Goal: Task Accomplishment & Management: Complete application form

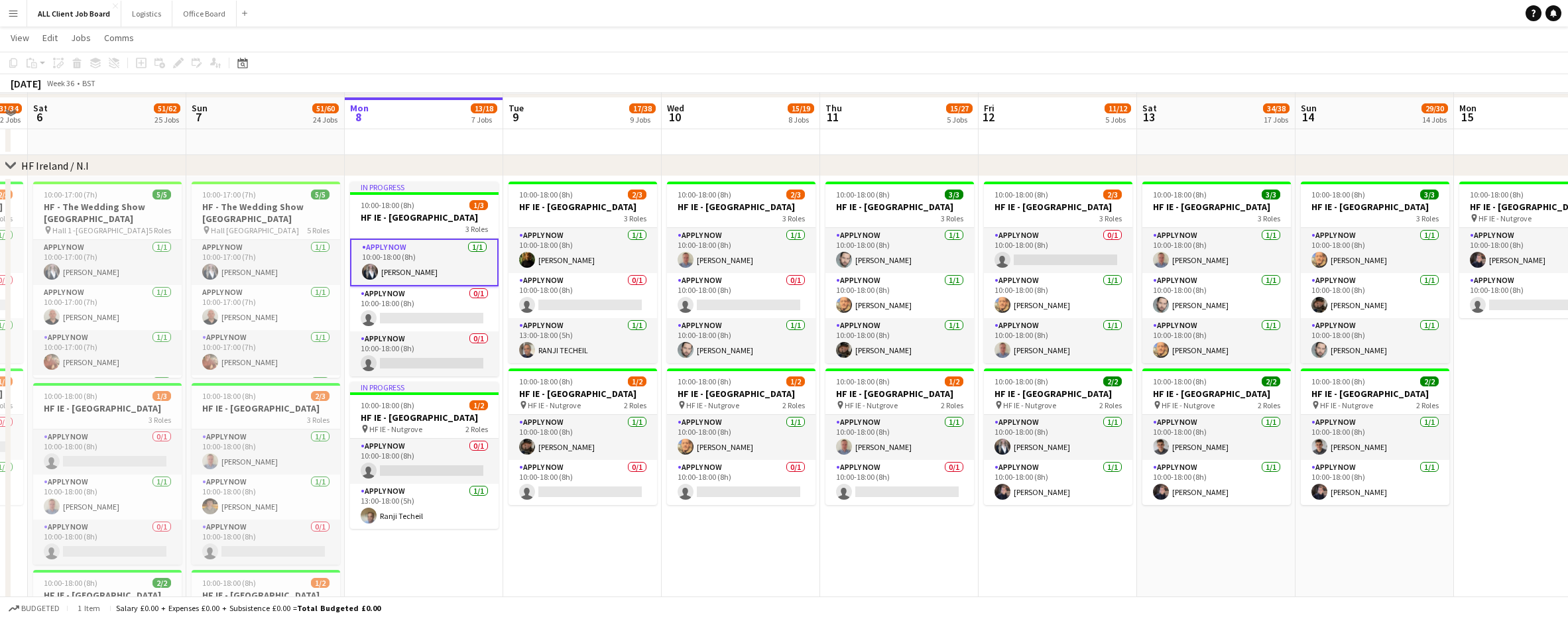
scroll to position [3829, 0]
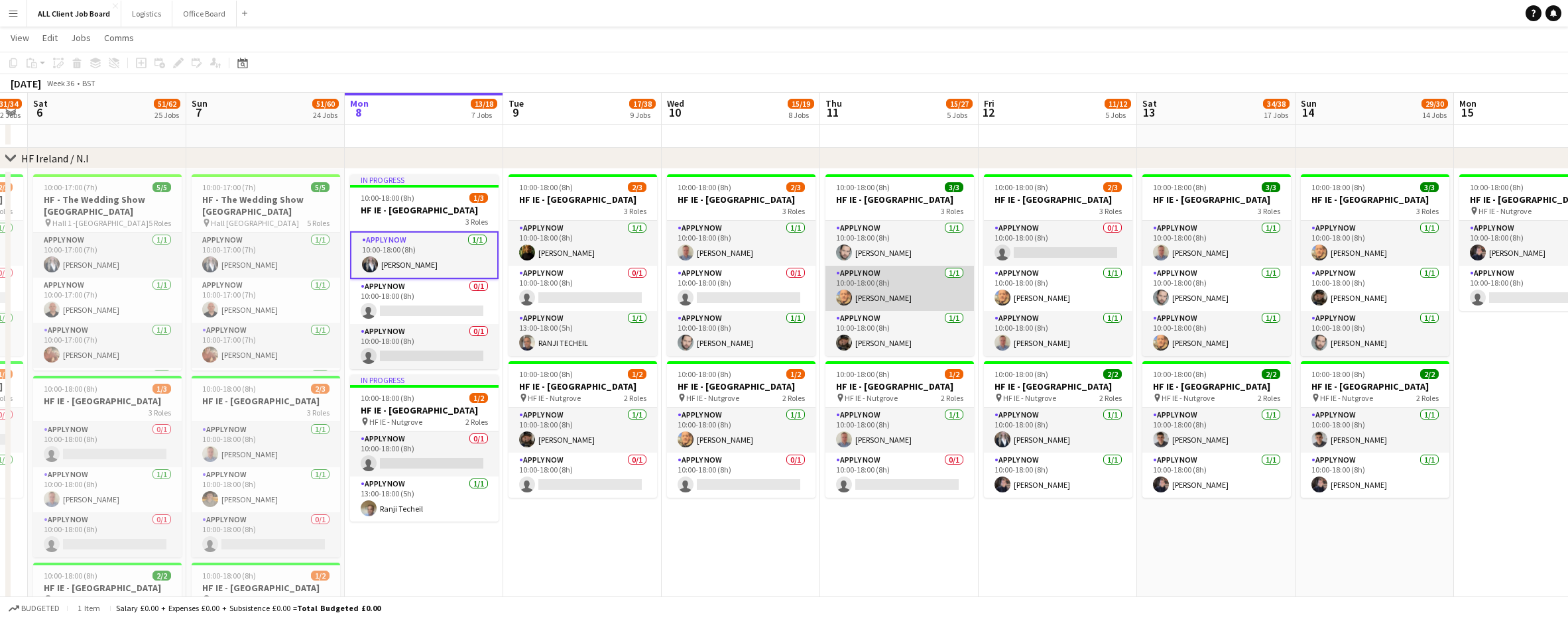
click at [870, 304] on app-card-role "APPLY NOW [DATE] 10:00-18:00 (8h) [PERSON_NAME]" at bounding box center [900, 288] width 149 height 45
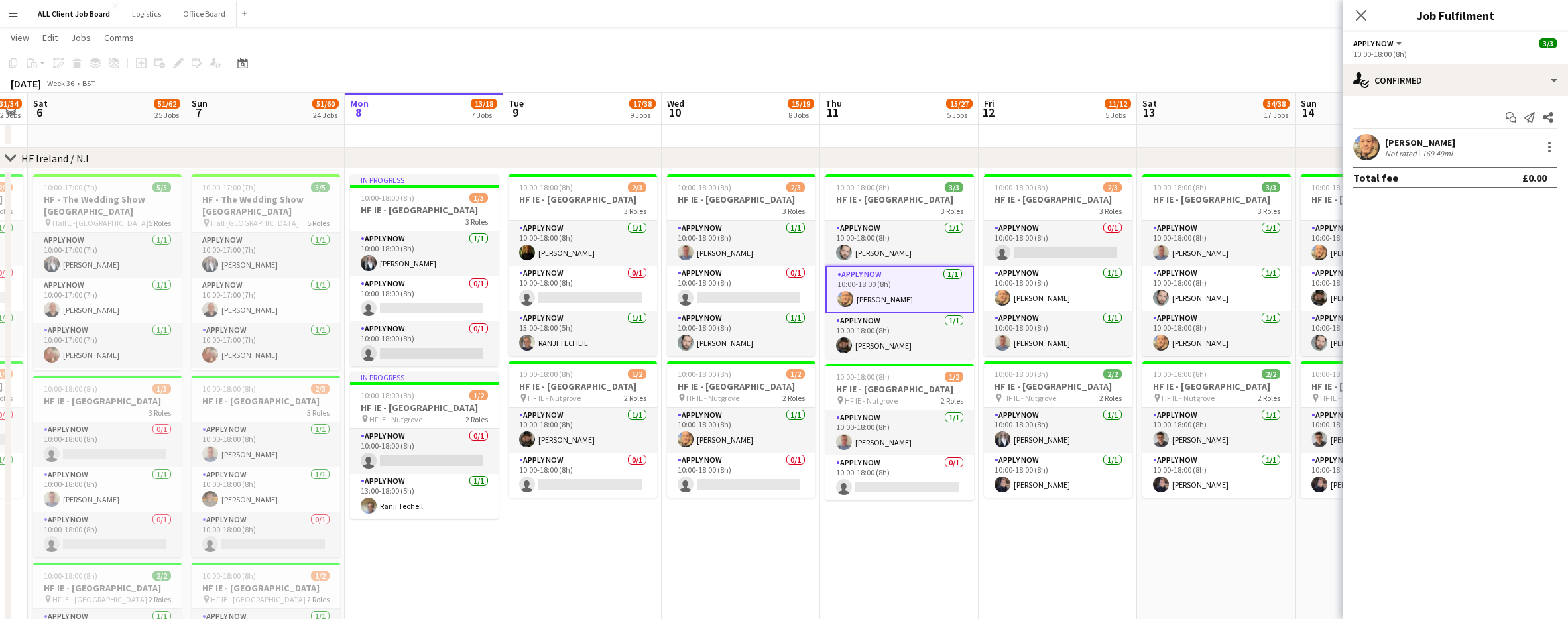
click at [1363, 148] on app-user-avatar at bounding box center [1367, 147] width 27 height 27
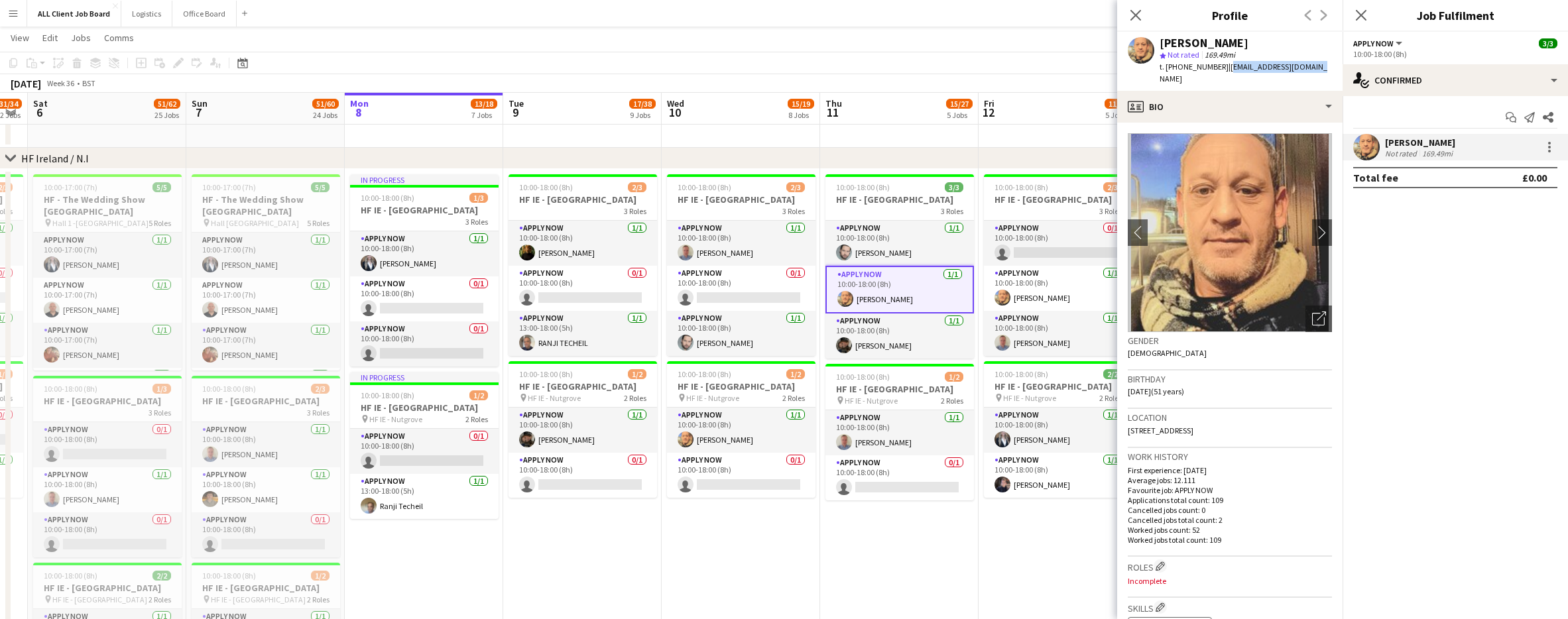
drag, startPoint x: 1313, startPoint y: 68, endPoint x: 1224, endPoint y: 70, distance: 89.0
click at [1223, 70] on div "[PERSON_NAME] star Not rated 169.49mi t. [PHONE_NUMBER] | [EMAIL_ADDRESS][DOMAI…" at bounding box center [1229, 61] width 225 height 59
copy span "[EMAIL_ADDRESS][DOMAIN_NAME]"
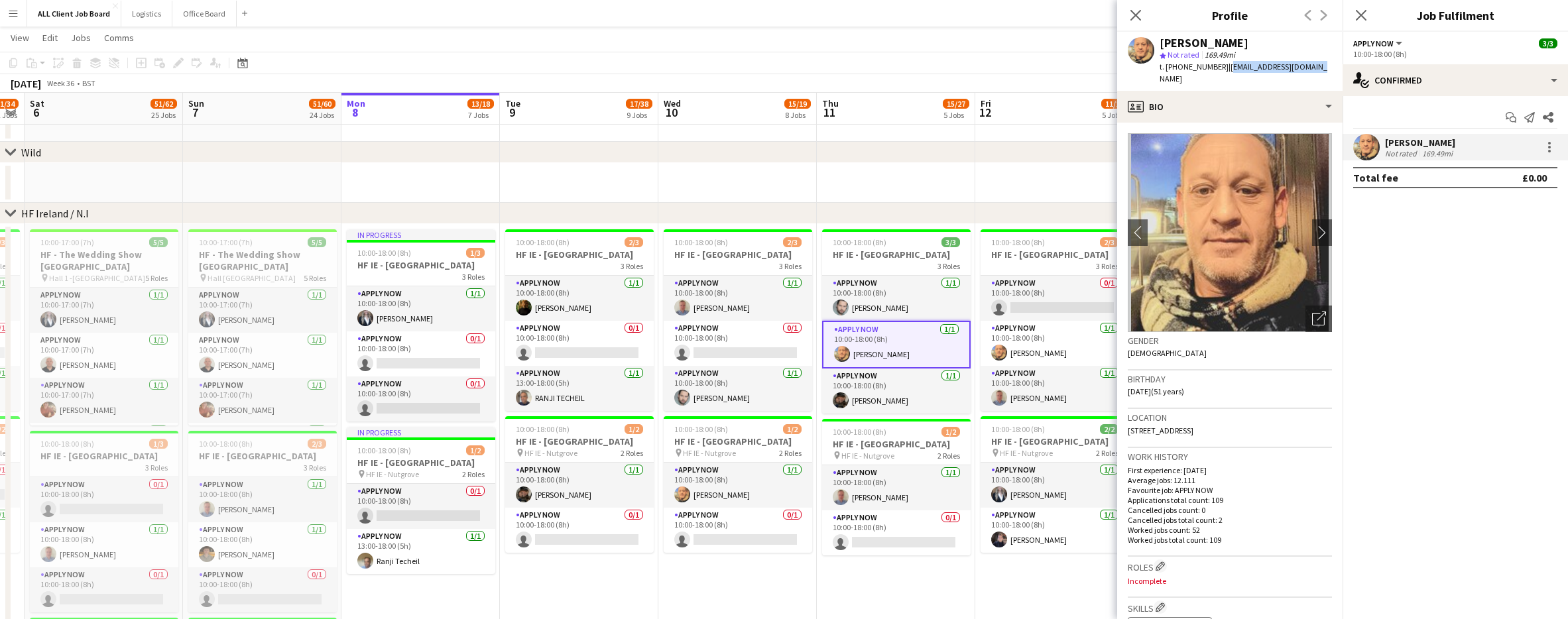
scroll to position [3780, 0]
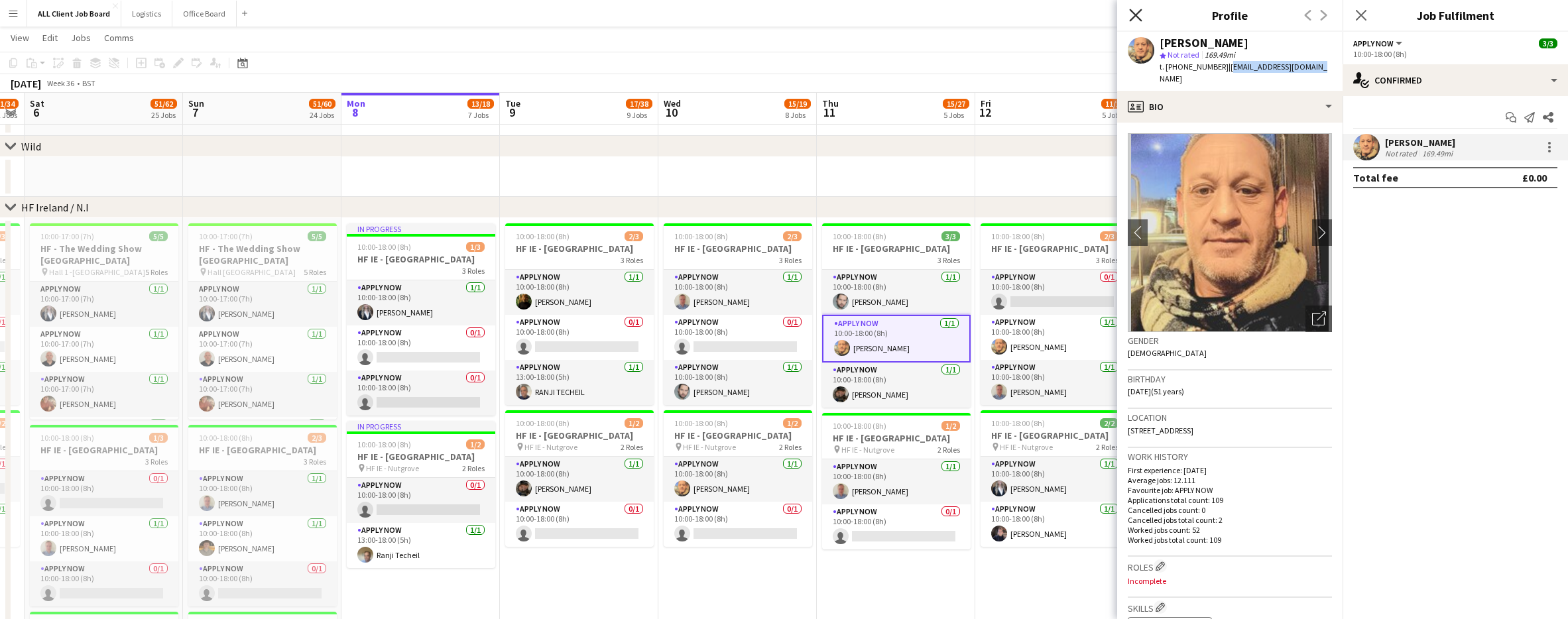
click at [1135, 15] on icon at bounding box center [1135, 15] width 13 height 13
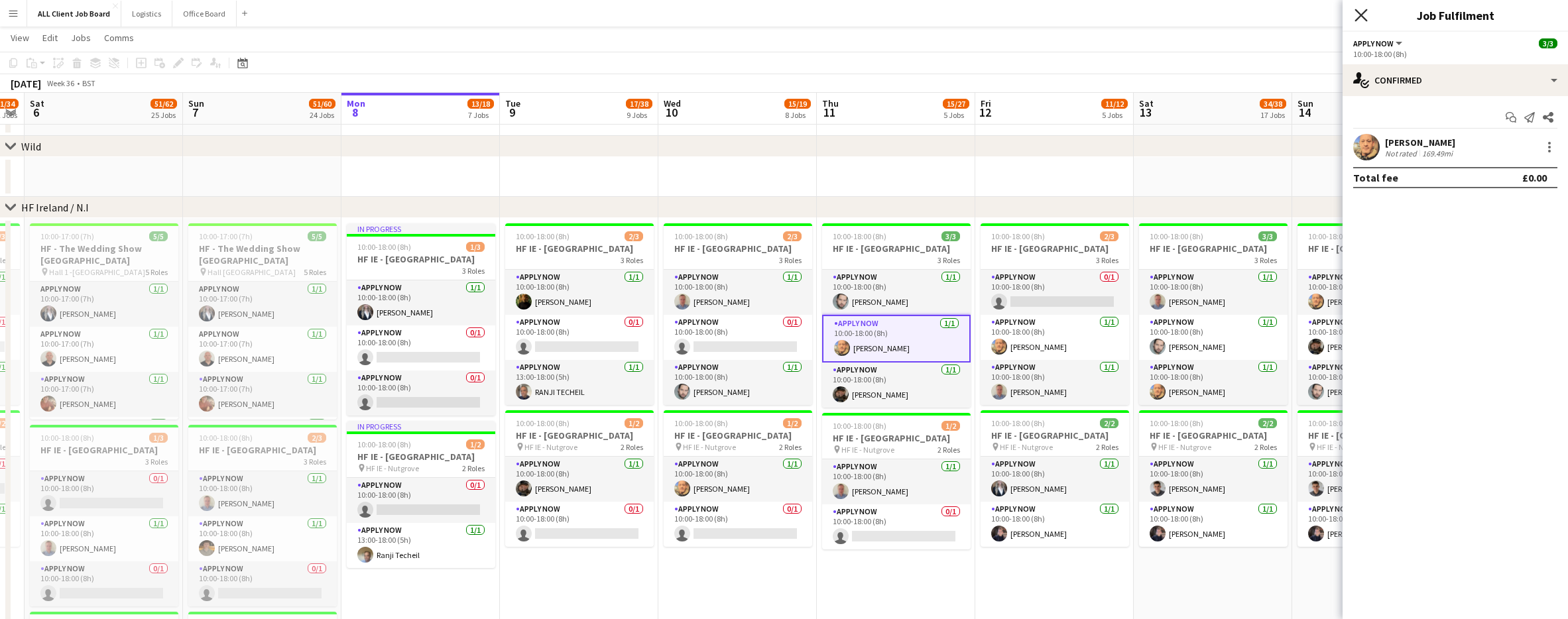
click at [1366, 17] on icon "Close pop-in" at bounding box center [1361, 15] width 13 height 13
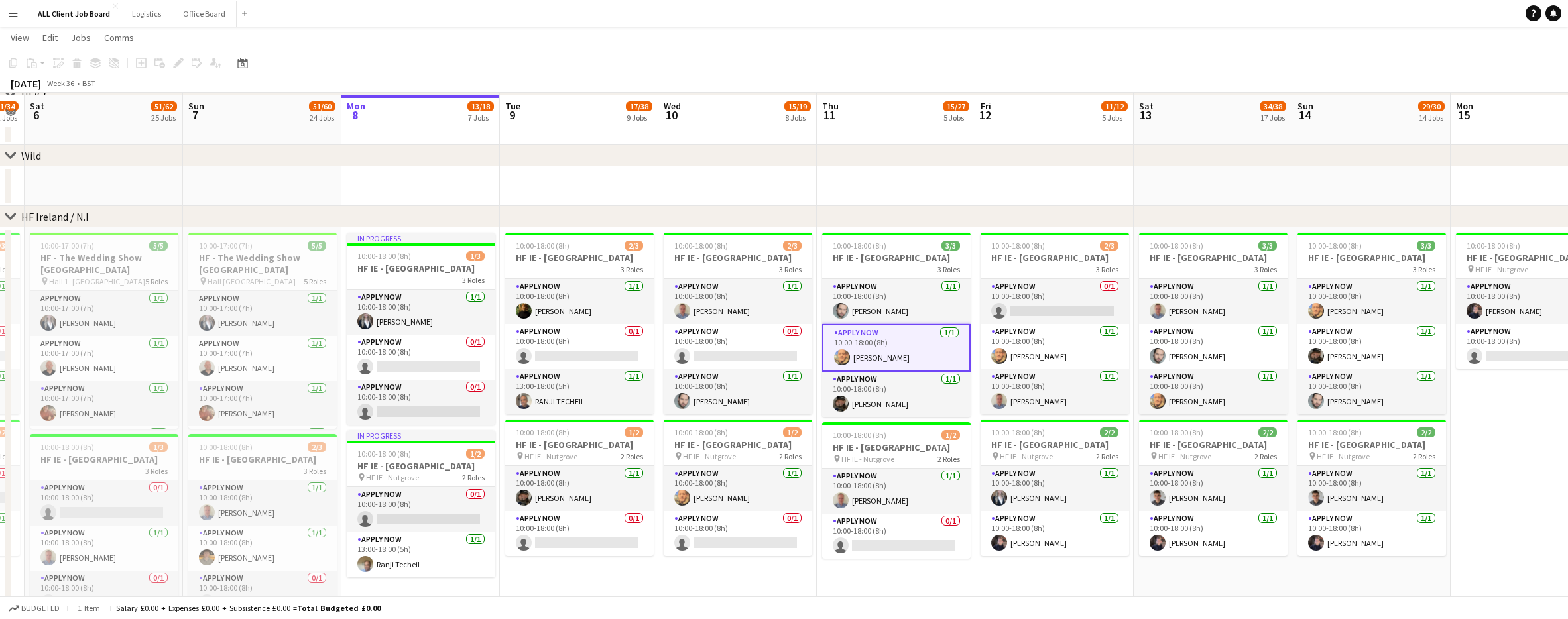
scroll to position [3782, 0]
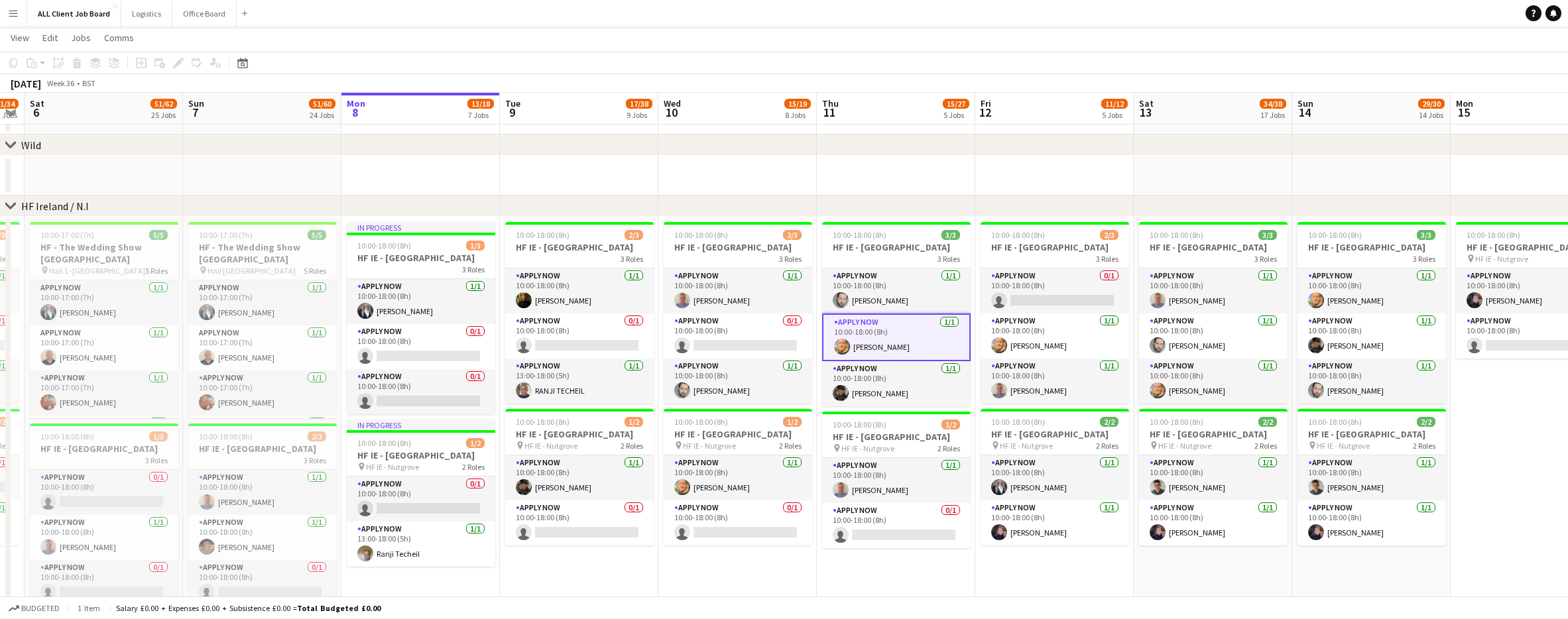
click at [881, 345] on app-card-role "APPLY NOW [DATE] 10:00-18:00 (8h) [PERSON_NAME]" at bounding box center [896, 337] width 149 height 47
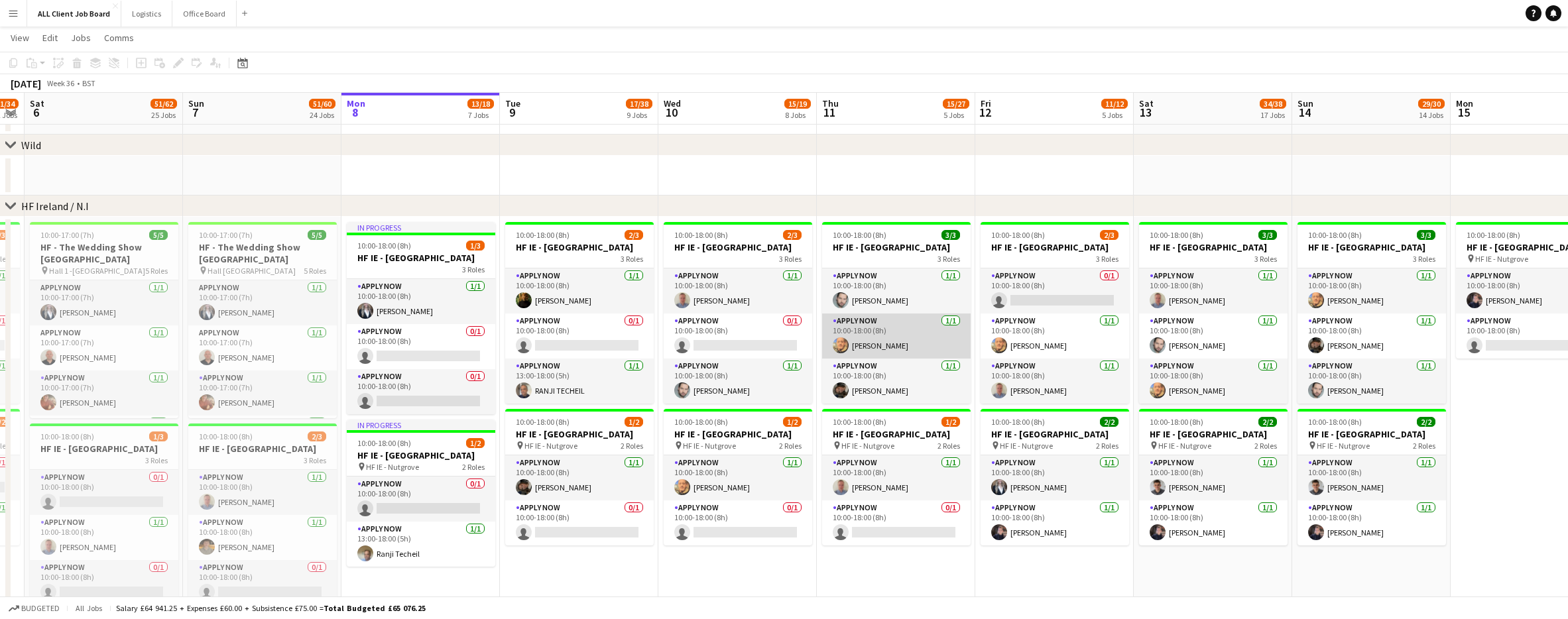
click at [914, 338] on app-card-role "APPLY NOW [DATE] 10:00-18:00 (8h) [PERSON_NAME]" at bounding box center [896, 335] width 149 height 45
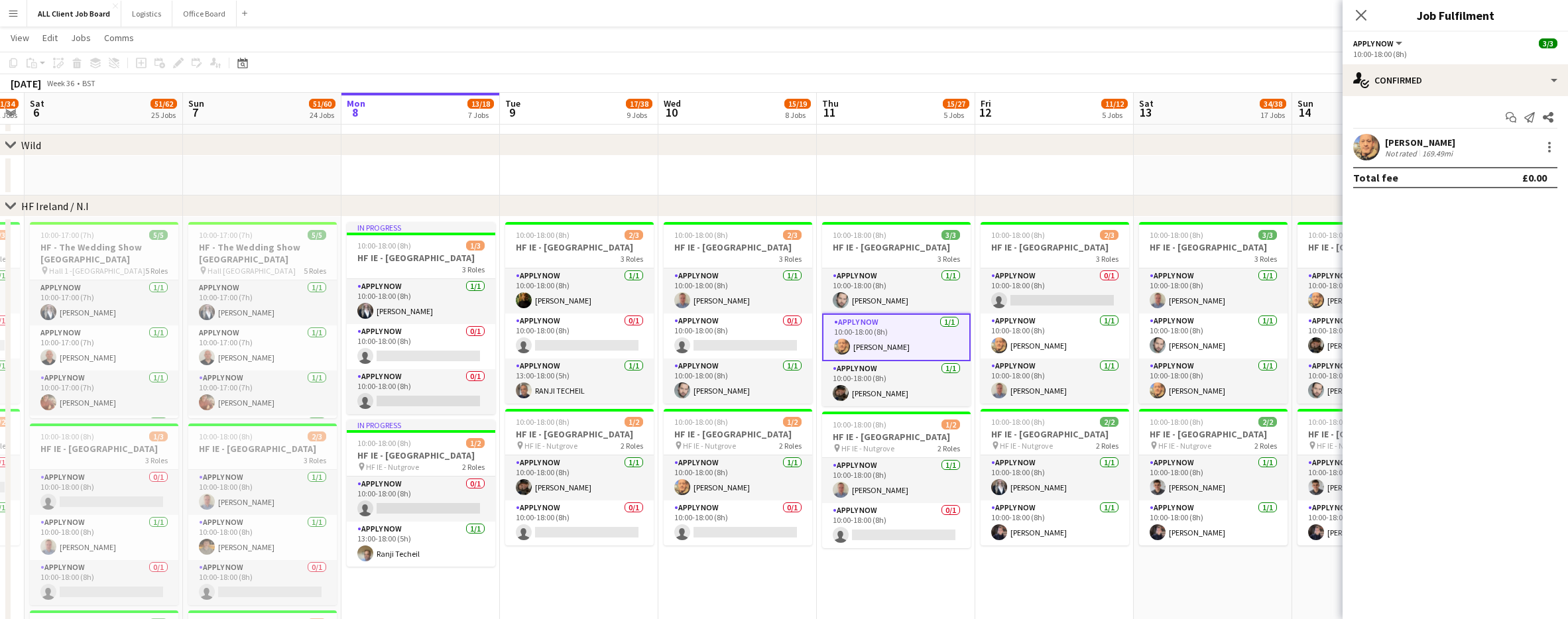
click at [1412, 143] on div "[PERSON_NAME]" at bounding box center [1420, 142] width 70 height 12
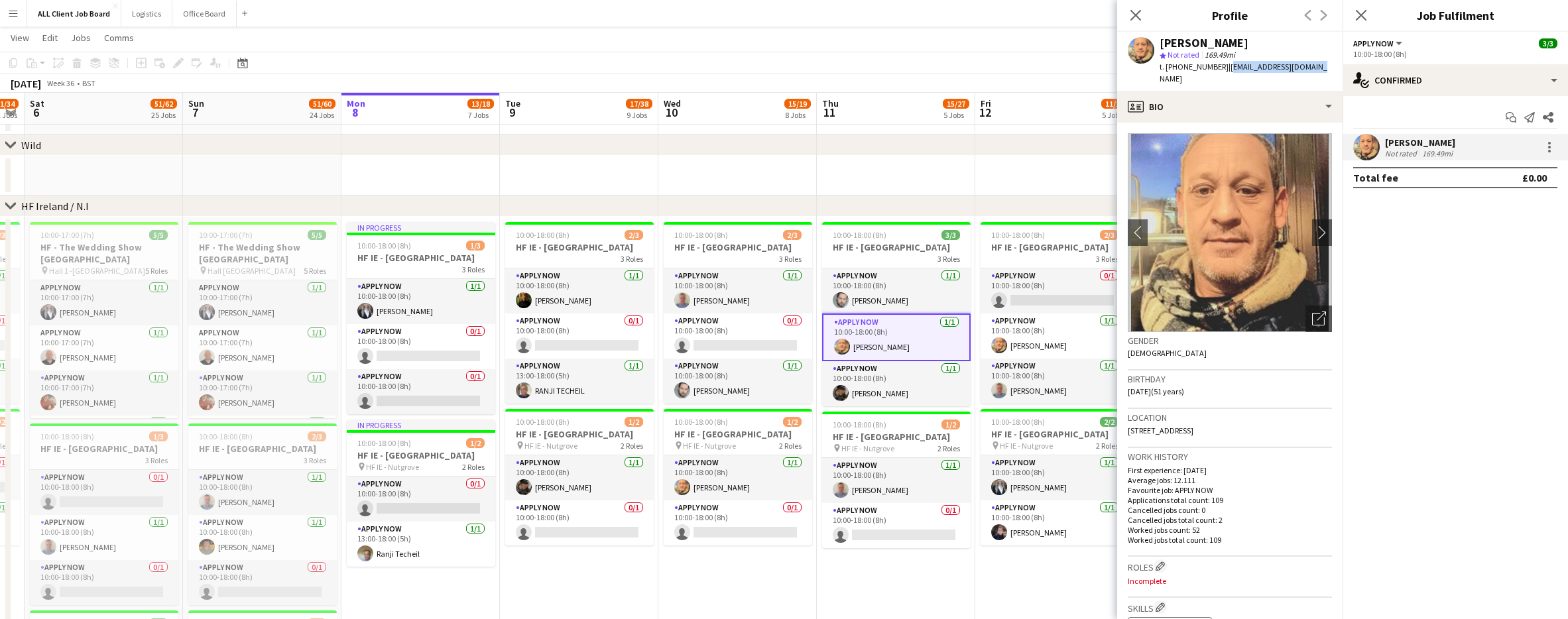
drag, startPoint x: 1312, startPoint y: 66, endPoint x: 1224, endPoint y: 68, distance: 88.0
click at [1224, 68] on div "[PERSON_NAME] star Not rated 169.49mi t. [PHONE_NUMBER] | [EMAIL_ADDRESS][DOMAI…" at bounding box center [1229, 61] width 225 height 59
copy span "[EMAIL_ADDRESS][DOMAIN_NAME]"
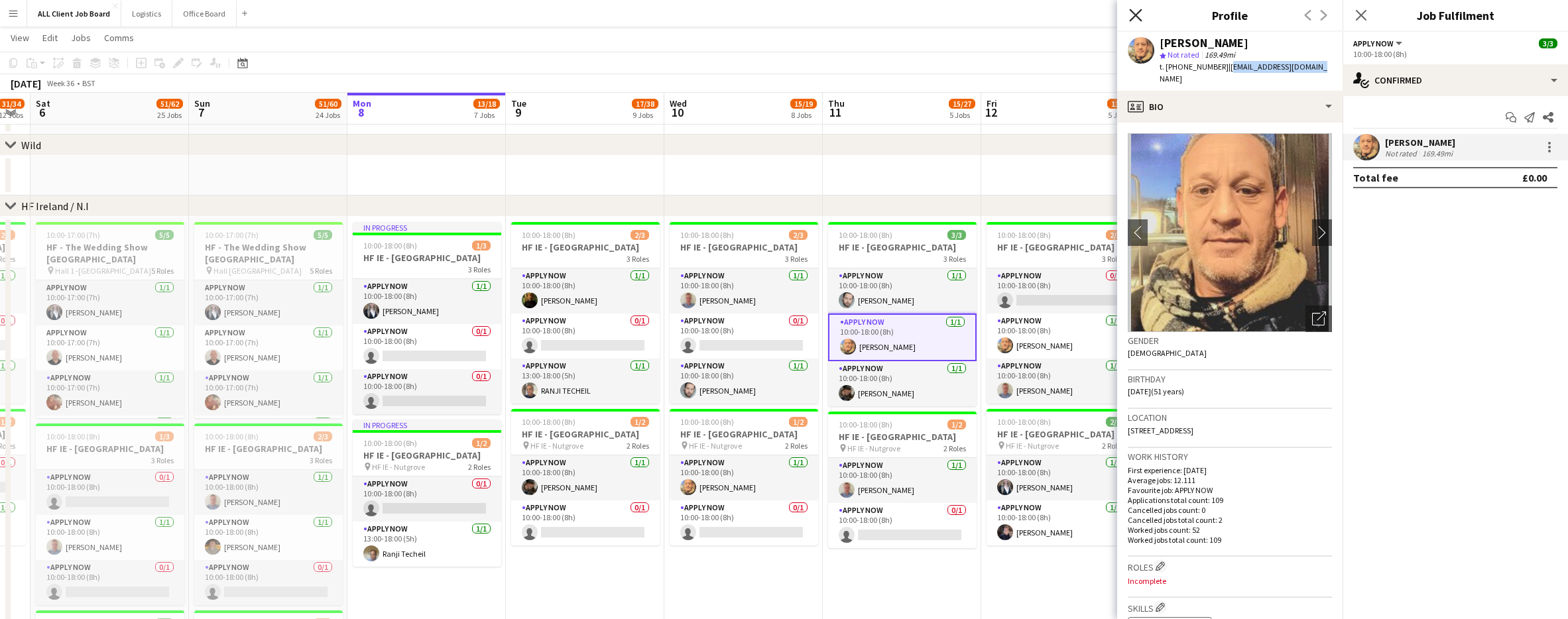
click at [1135, 13] on icon "Close pop-in" at bounding box center [1135, 15] width 13 height 13
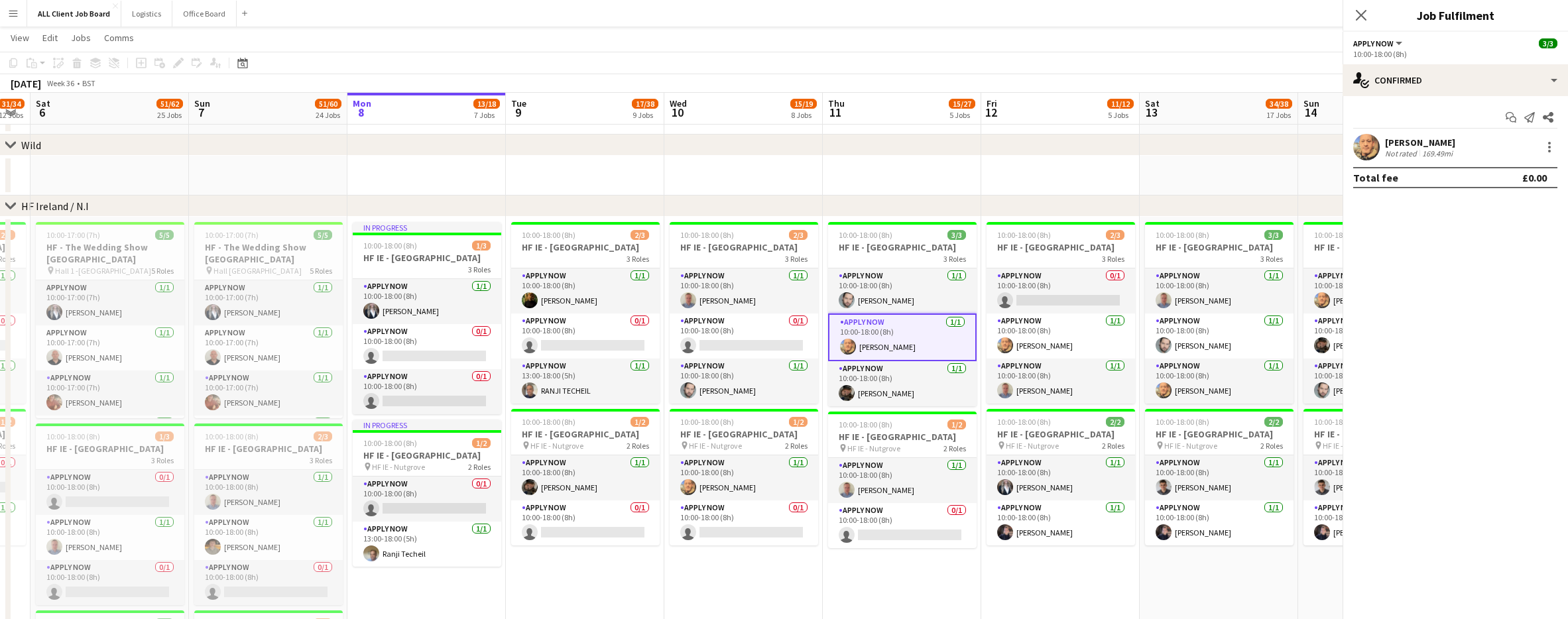
click at [1567, 13] on app-icon "Close pop-in" at bounding box center [1587, 16] width 19 height 19
click at [1359, 14] on icon "Close pop-in" at bounding box center [1361, 15] width 13 height 13
